Goal: Information Seeking & Learning: Learn about a topic

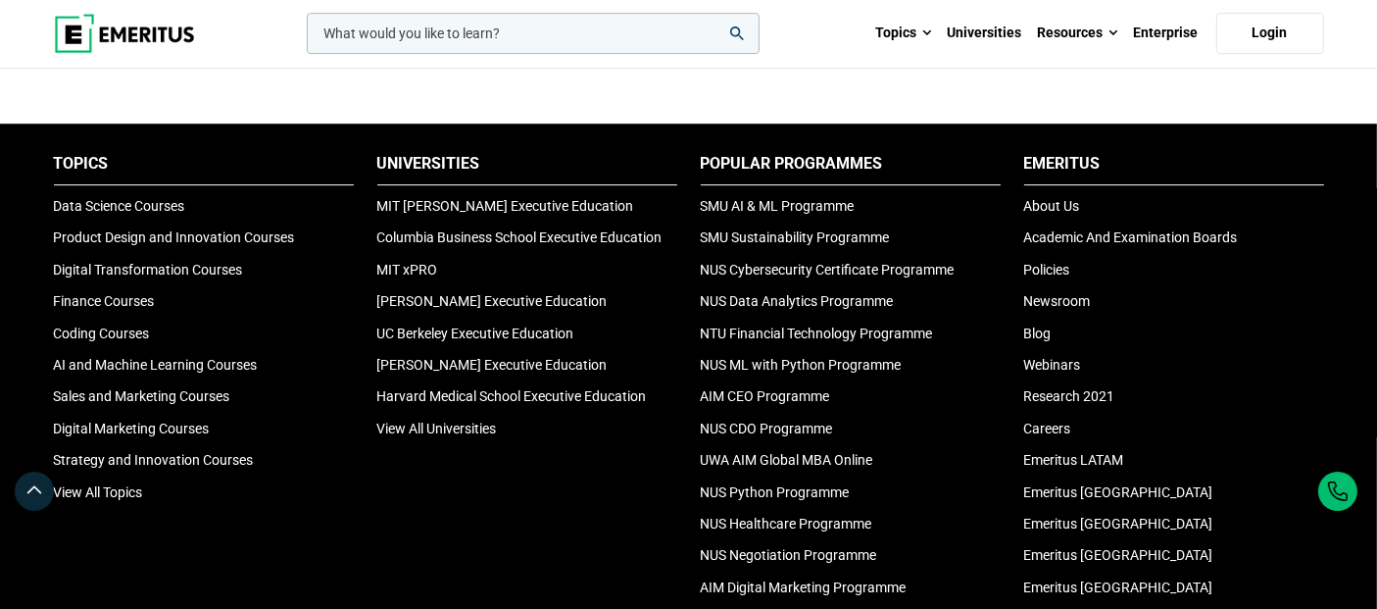
scroll to position [6535, 0]
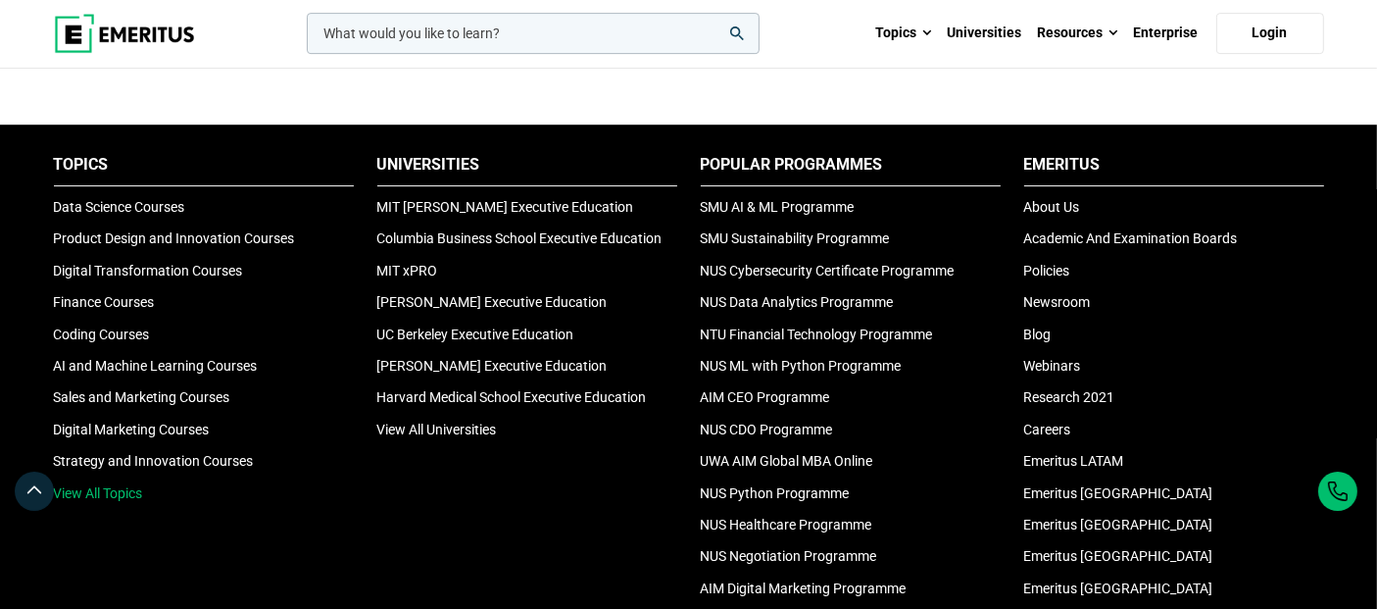
click at [139, 485] on link "View All Topics" at bounding box center [98, 493] width 89 height 16
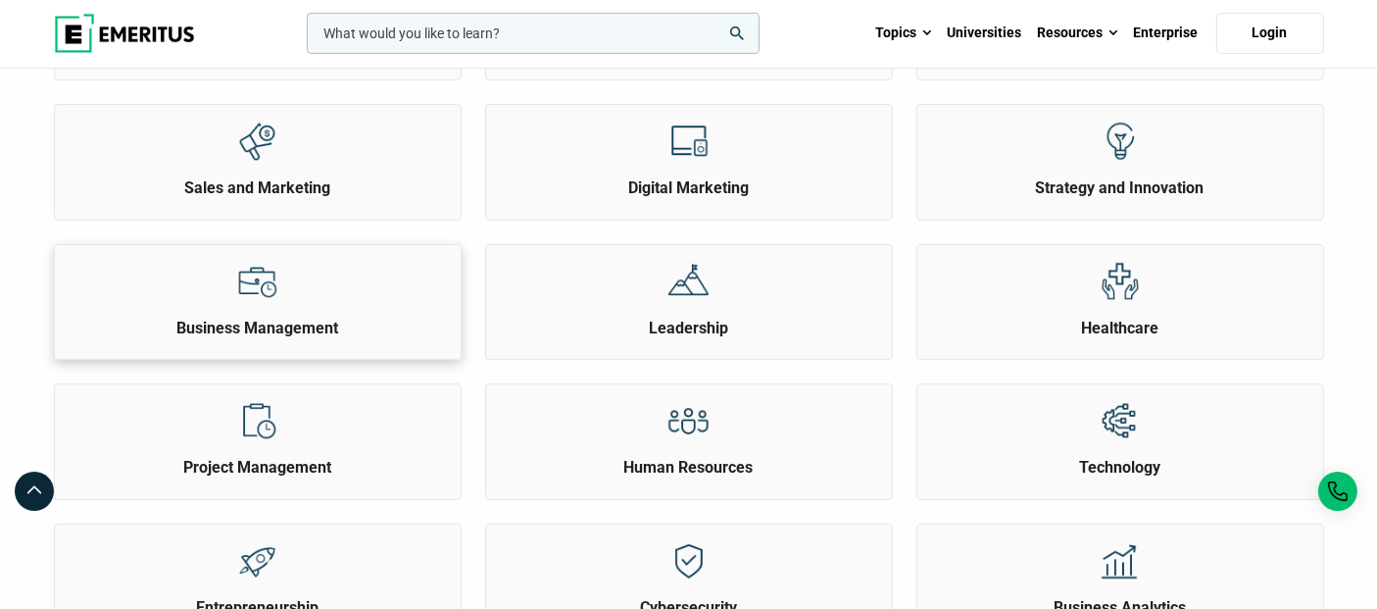
click at [255, 306] on div at bounding box center [258, 281] width 74 height 73
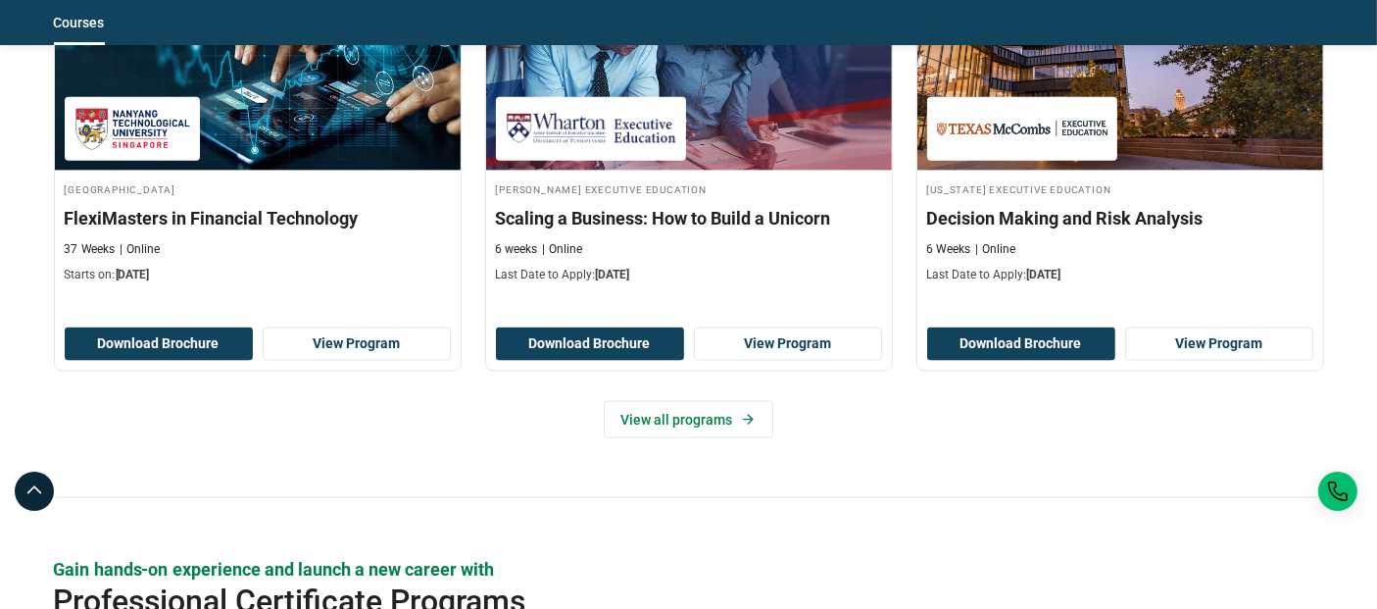
scroll to position [2506, 0]
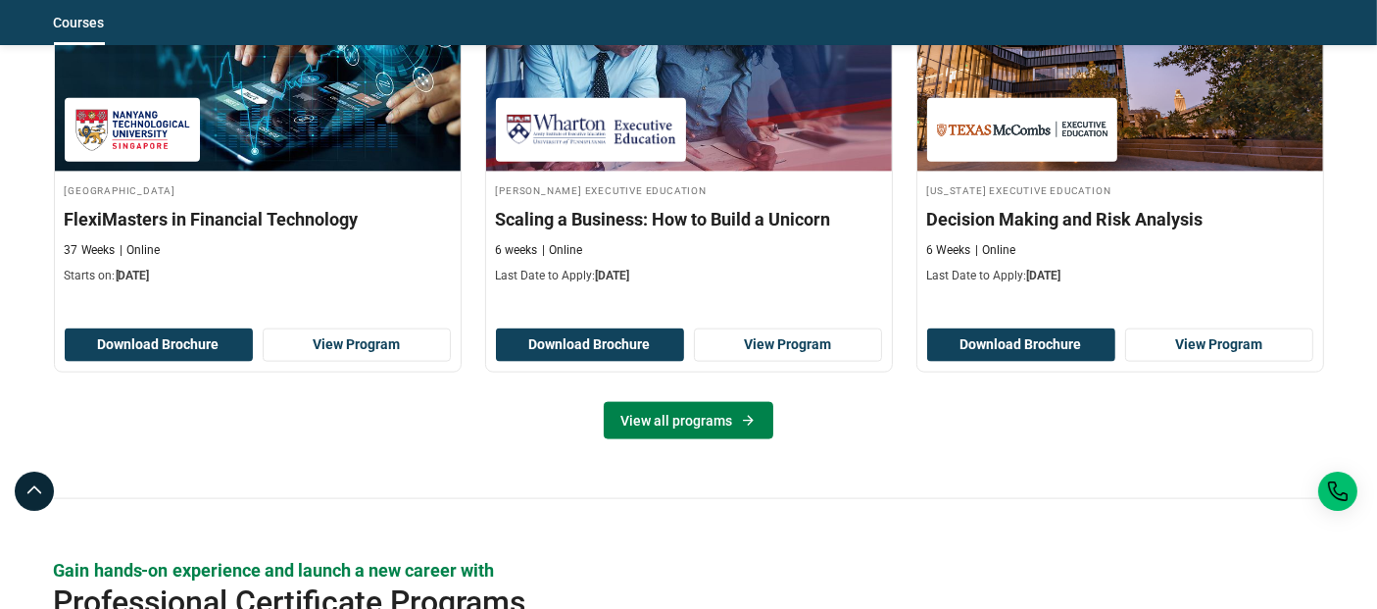
click at [678, 408] on link "View all programs" at bounding box center [689, 420] width 170 height 37
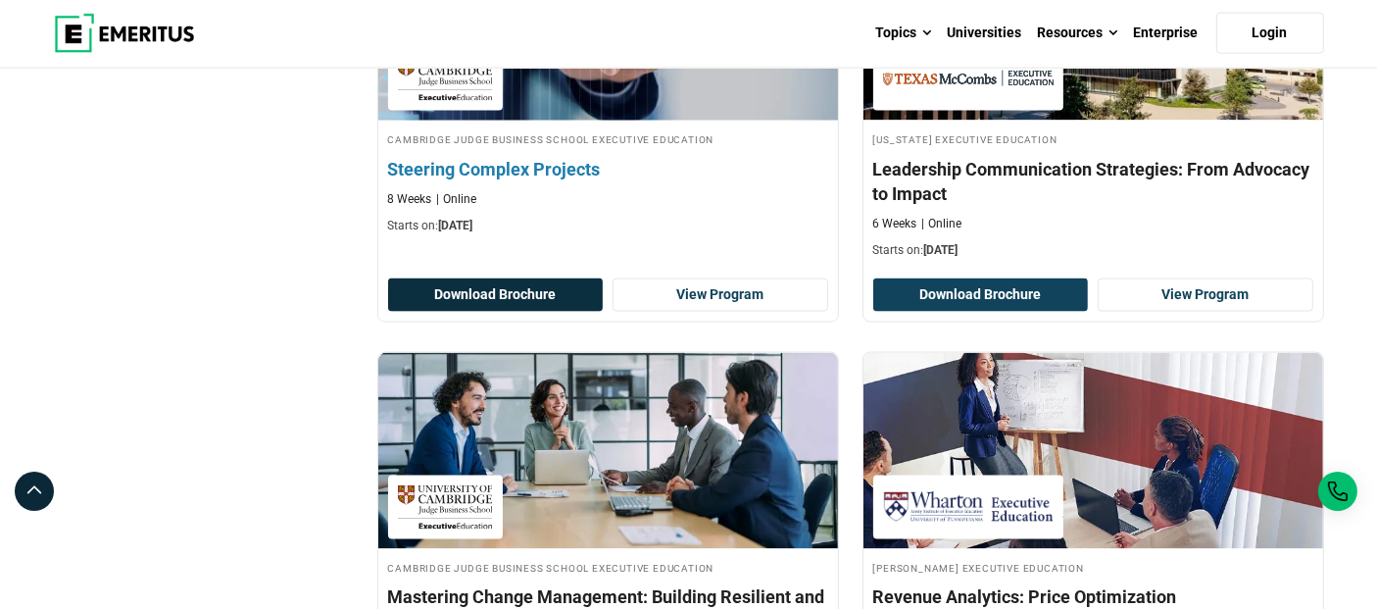
scroll to position [2951, 0]
